Goal: Find specific page/section: Find specific page/section

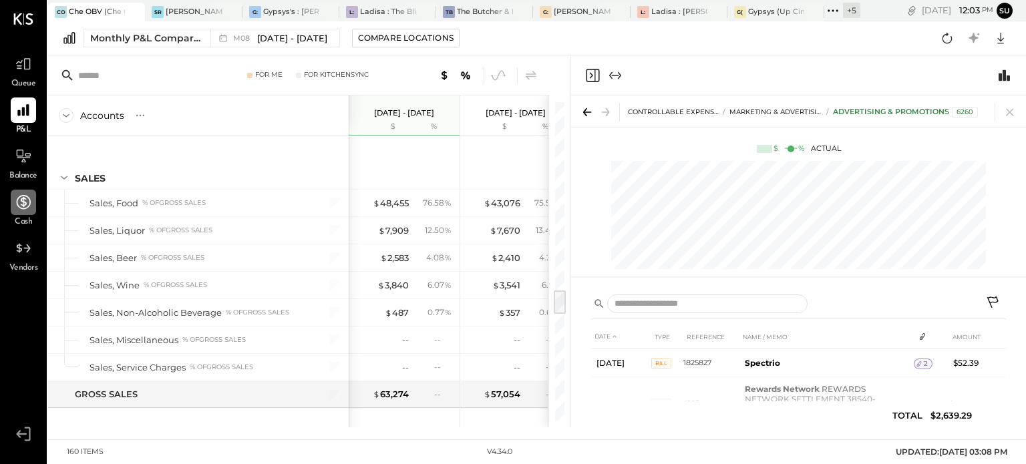
scroll to position [210, 0]
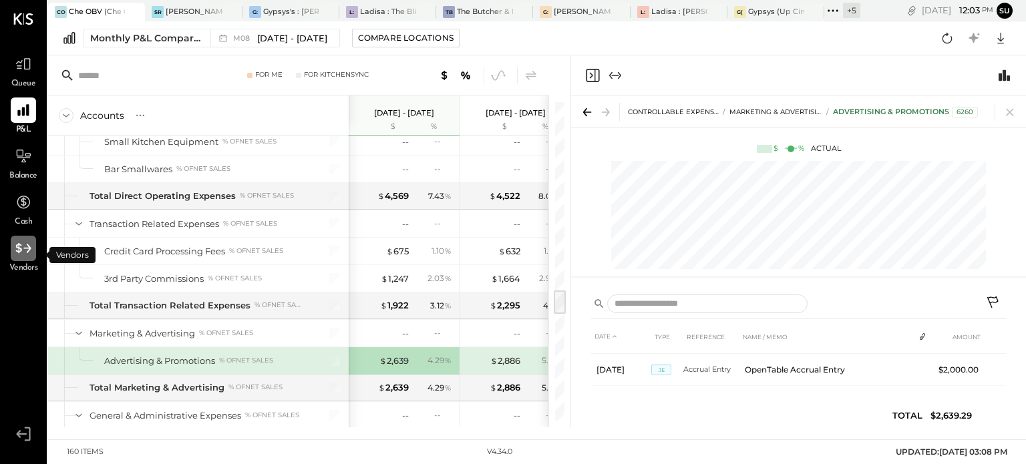
click at [19, 248] on icon at bounding box center [22, 248] width 15 height 10
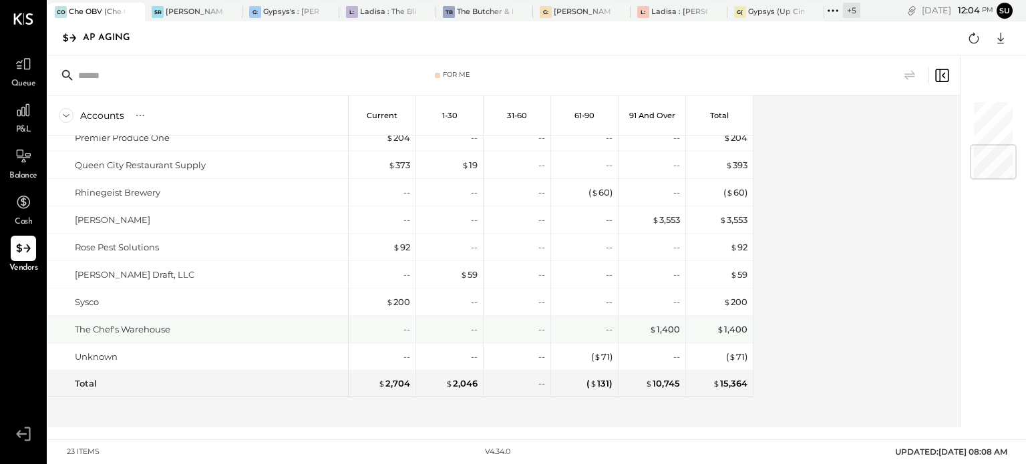
scroll to position [367, 0]
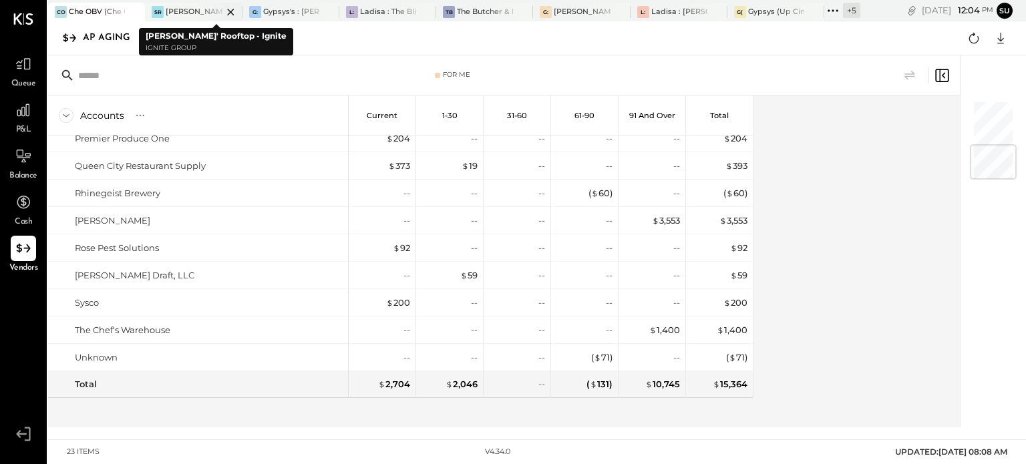
click at [180, 12] on div "[PERSON_NAME]' Rooftop - Ignite" at bounding box center [194, 12] width 56 height 11
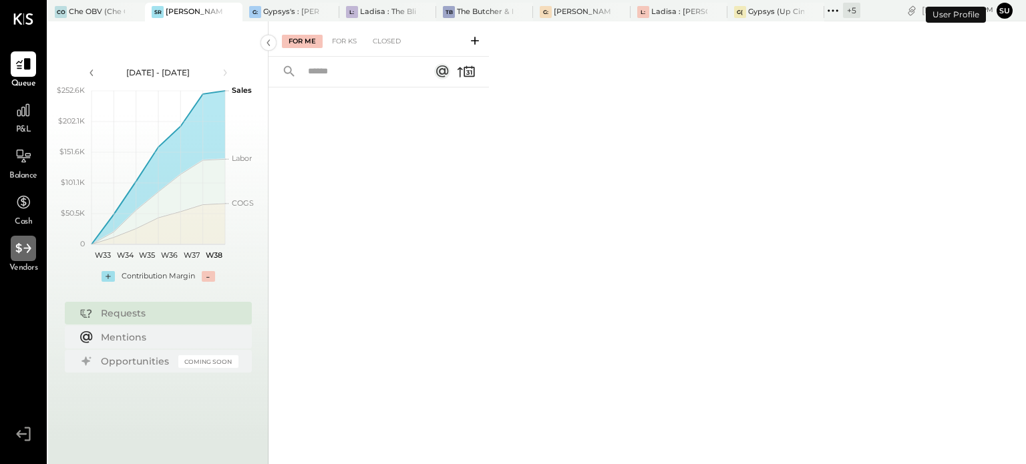
click at [13, 245] on div at bounding box center [23, 248] width 25 height 25
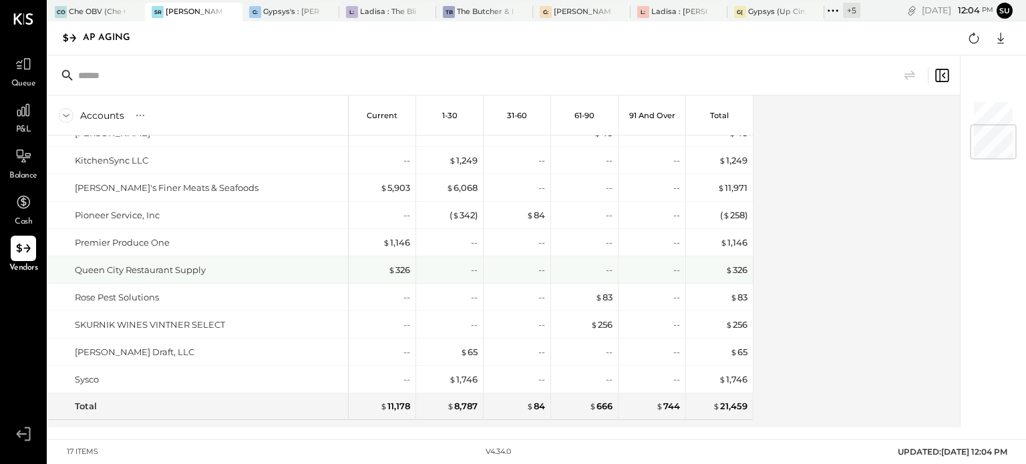
scroll to position [204, 0]
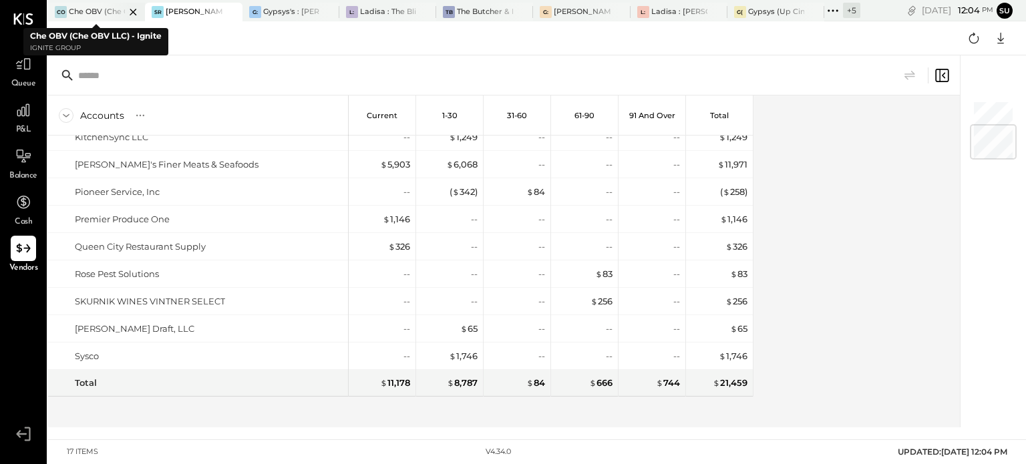
click at [82, 7] on div "Che OBV (Che OBV LLC) - Ignite" at bounding box center [97, 12] width 56 height 11
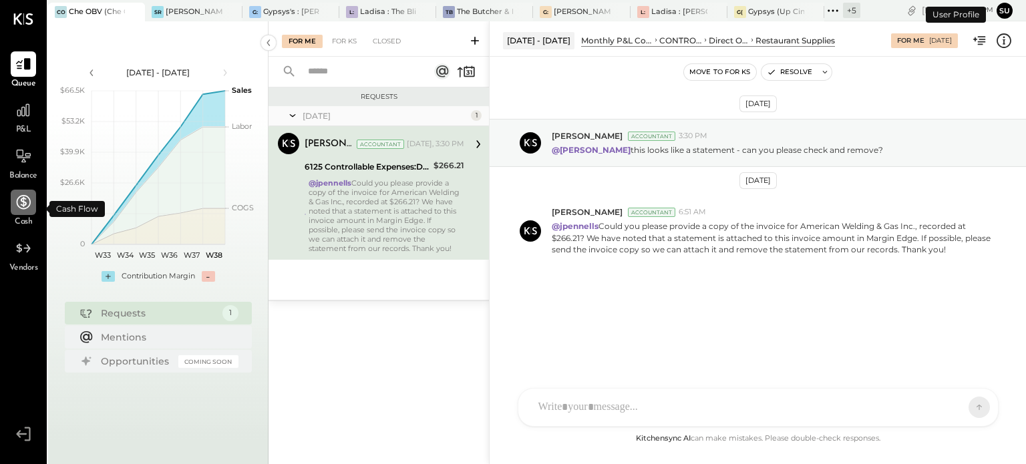
click at [28, 210] on icon at bounding box center [23, 202] width 17 height 17
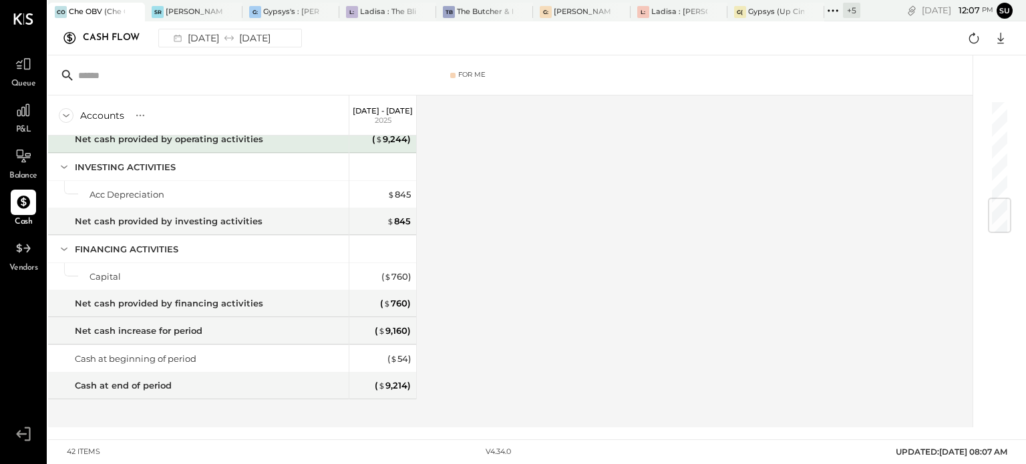
scroll to position [803, 0]
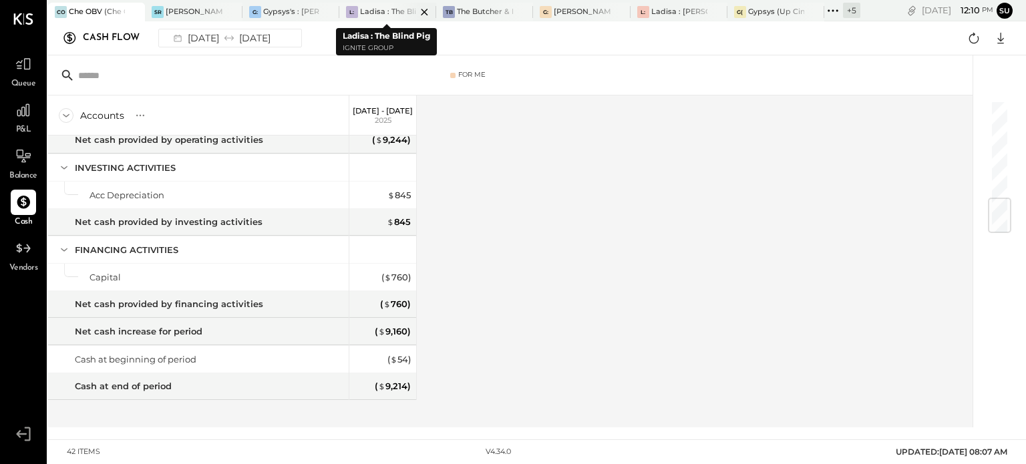
click at [371, 11] on div "Ladisa : The Blind Pig" at bounding box center [388, 12] width 56 height 11
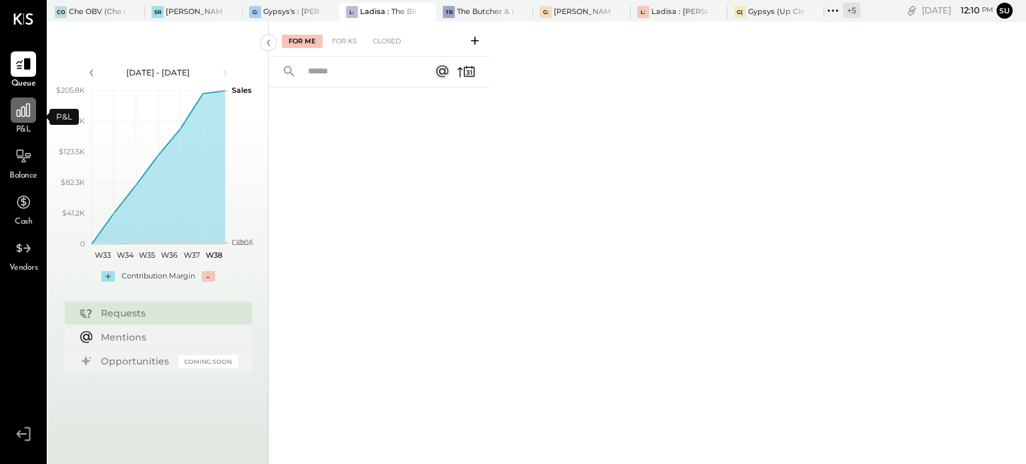
click at [16, 117] on icon at bounding box center [23, 109] width 17 height 17
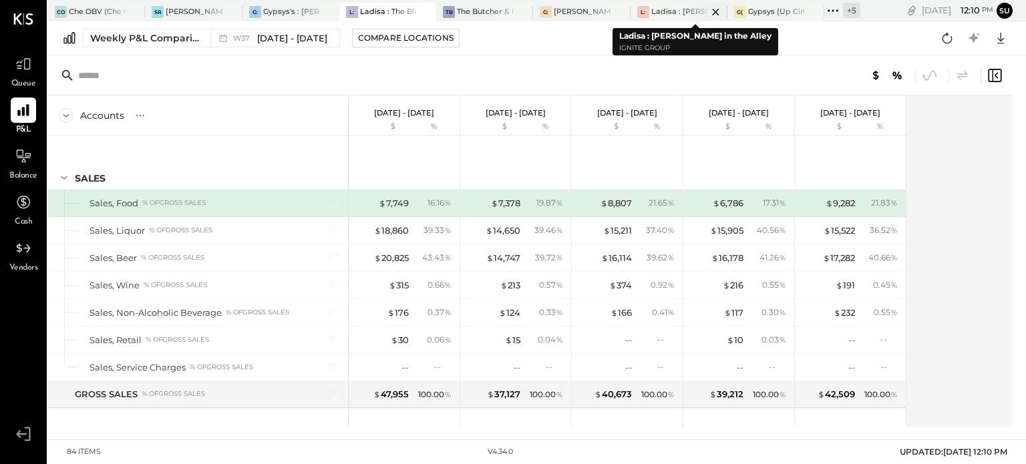
click at [664, 8] on div "Ladisa : [PERSON_NAME] in the Alley" at bounding box center [679, 12] width 56 height 11
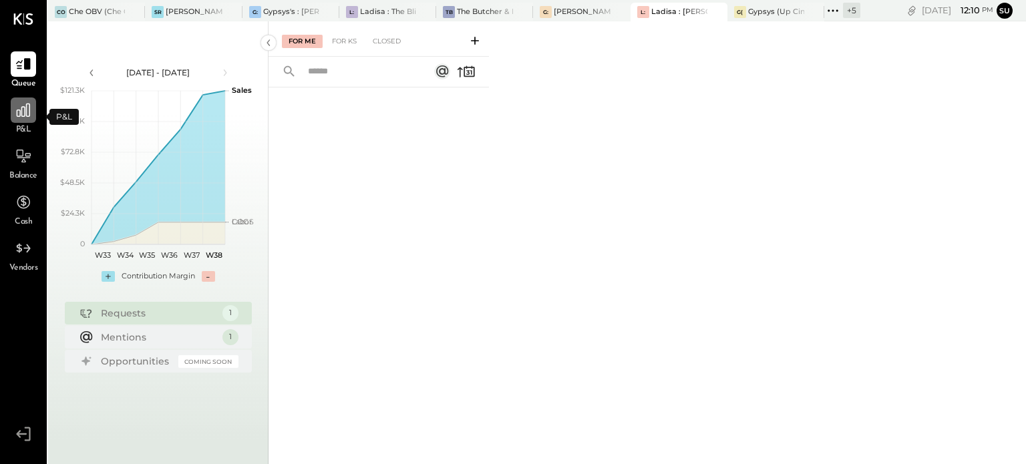
click at [17, 112] on icon at bounding box center [23, 109] width 13 height 13
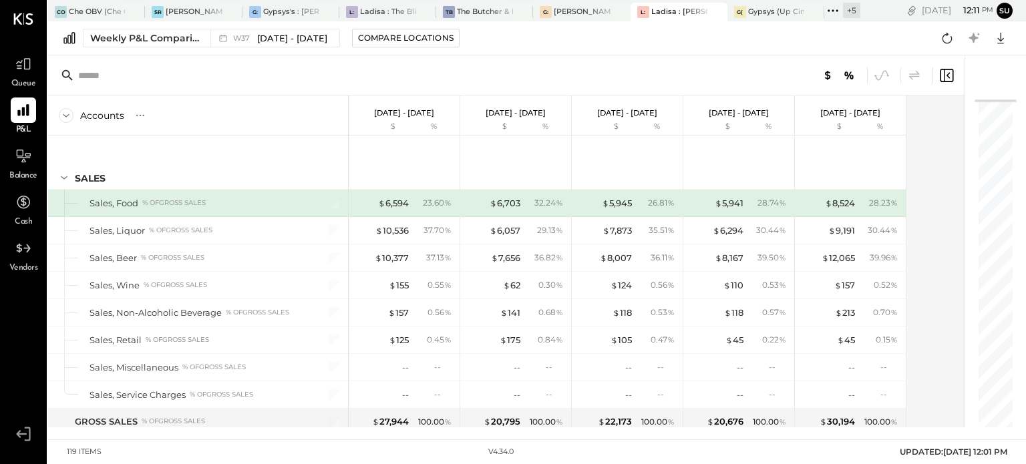
click at [831, 10] on icon at bounding box center [832, 10] width 17 height 17
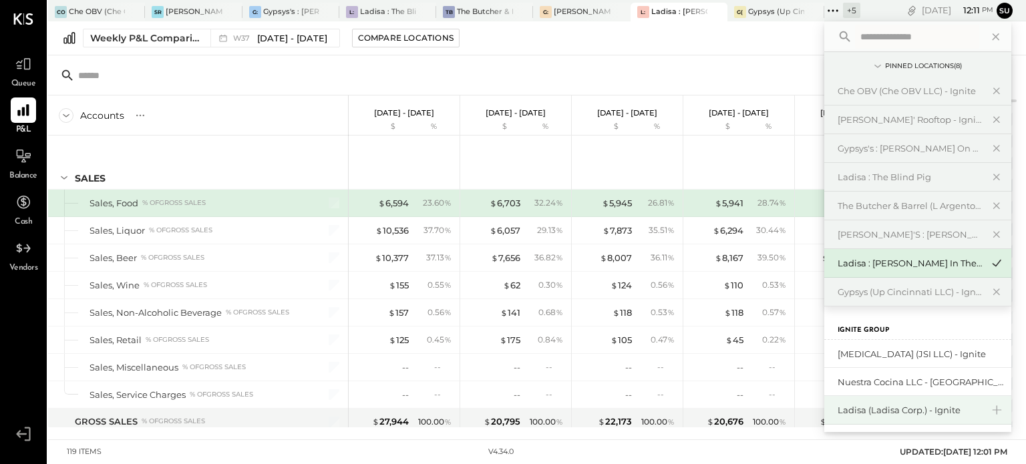
click at [895, 401] on div "Ladisa (Ladisa Corp.) - Ignite" at bounding box center [917, 410] width 187 height 29
click at [875, 408] on div "Ladisa (Ladisa Corp.) - Ignite" at bounding box center [909, 410] width 144 height 13
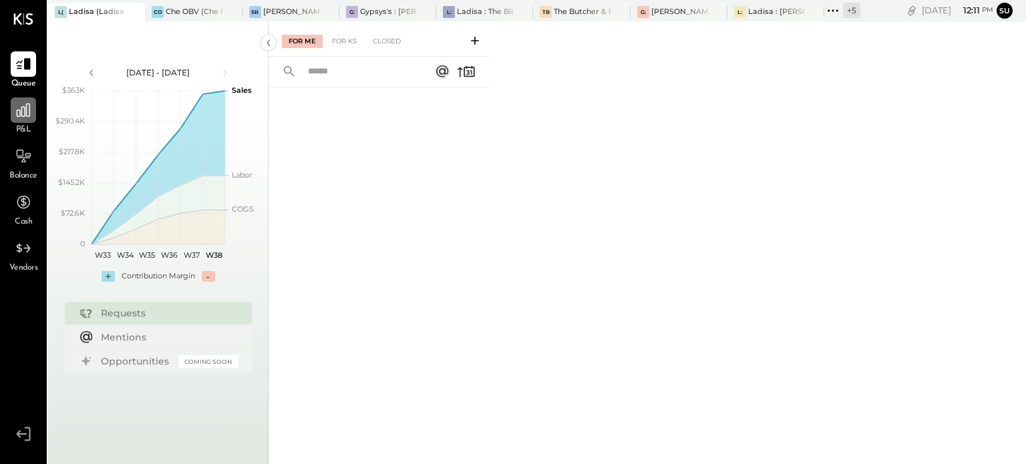
click at [25, 110] on icon at bounding box center [23, 109] width 13 height 13
